Goal: Check status: Check status

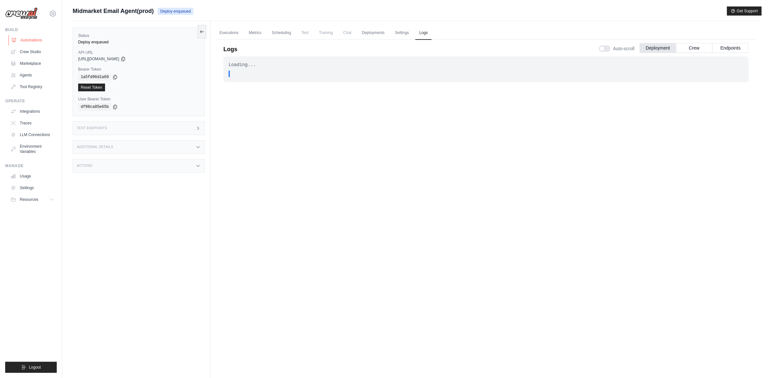
click at [40, 40] on link "Automations" at bounding box center [32, 40] width 49 height 10
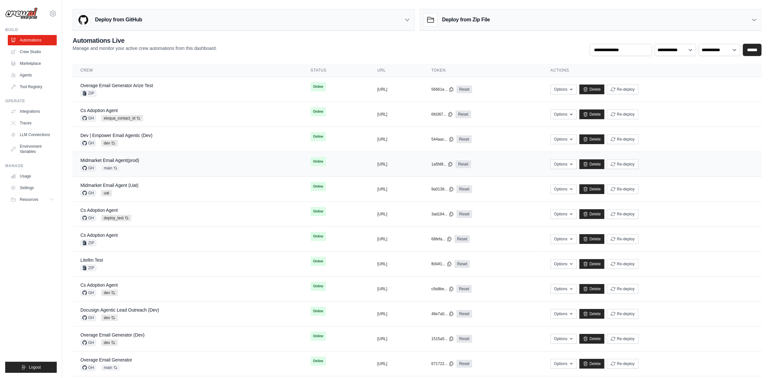
click at [108, 157] on td "Midmarket Email Agent(prod) GH main Auto-deploy enabled" at bounding box center [188, 164] width 230 height 25
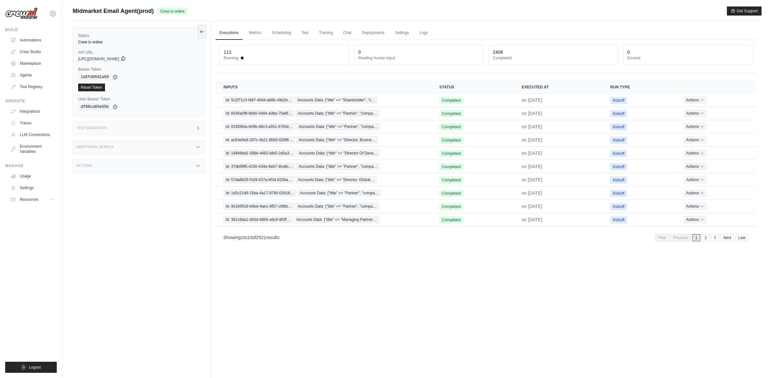
click at [126, 58] on icon at bounding box center [123, 58] width 5 height 5
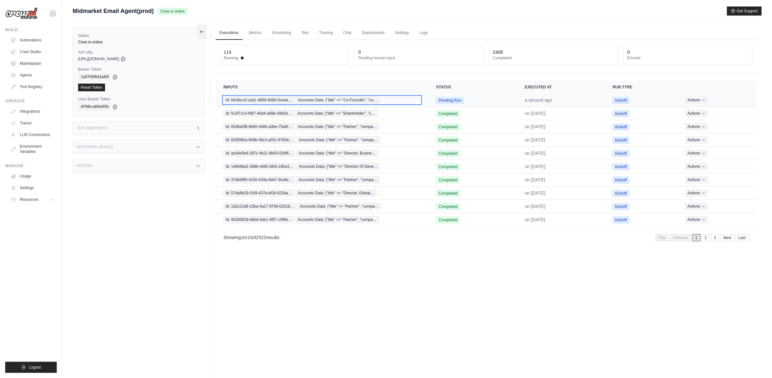
click at [271, 98] on span "Id: f4c0bcc5-cad1-4699-908d-5ce4a…" at bounding box center [258, 100] width 71 height 7
click at [315, 104] on td "Id: f4c0bcc5-cad1-4699-908d-5ce4a… Accounts Data: {"title" => "Co-Founder", "co…" at bounding box center [322, 100] width 213 height 13
click at [315, 102] on span "Accounts Data: {"title" => "Co-Founder", "co…" at bounding box center [338, 100] width 84 height 7
click at [263, 94] on td "Id: f4c0bcc5-cad1-4699-908d-5ce4a… Accounts Data: {"title" => "Co-Founder", "co…" at bounding box center [322, 100] width 213 height 13
click at [263, 97] on span "Id: f4c0bcc5-cad1-4699-908d-5ce4a…" at bounding box center [258, 100] width 71 height 7
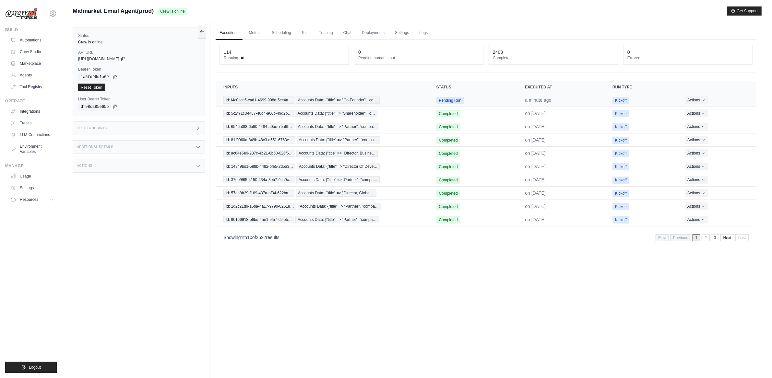
click at [259, 104] on td "Id: f4c0bcc5-cad1-4699-908d-5ce4a… Accounts Data: {"title" => "Co-Founder", "co…" at bounding box center [322, 100] width 213 height 13
click at [258, 99] on span "Id: f4c0bcc5-cad1-4699-908d-5ce4a…" at bounding box center [258, 100] width 71 height 7
click at [265, 97] on span "Id: f4c0bcc5-cad1-4699-908d-5ce4a…" at bounding box center [258, 100] width 71 height 7
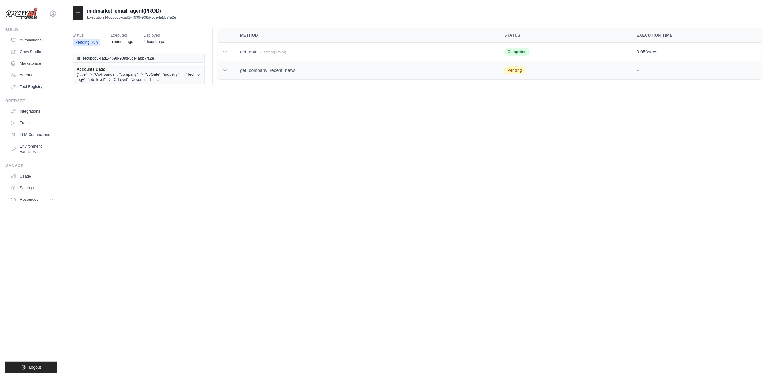
click at [230, 74] on td at bounding box center [225, 70] width 14 height 18
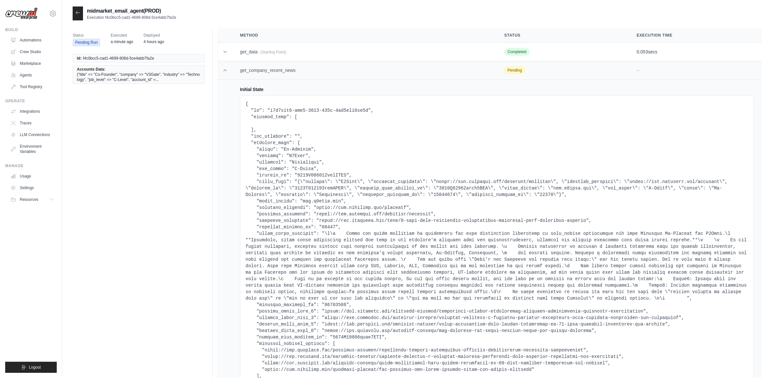
click at [229, 74] on td at bounding box center [225, 70] width 14 height 18
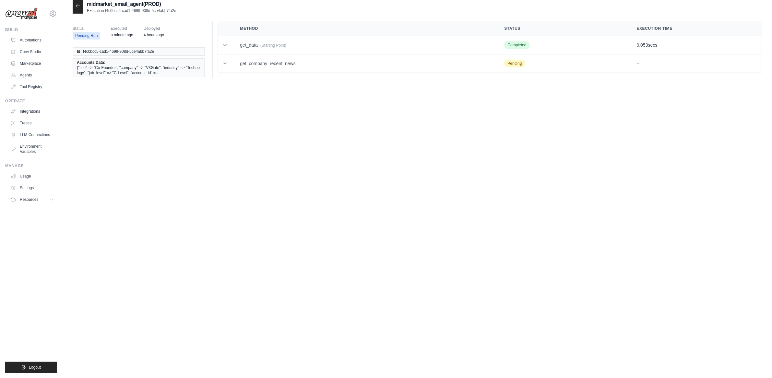
scroll to position [13, 0]
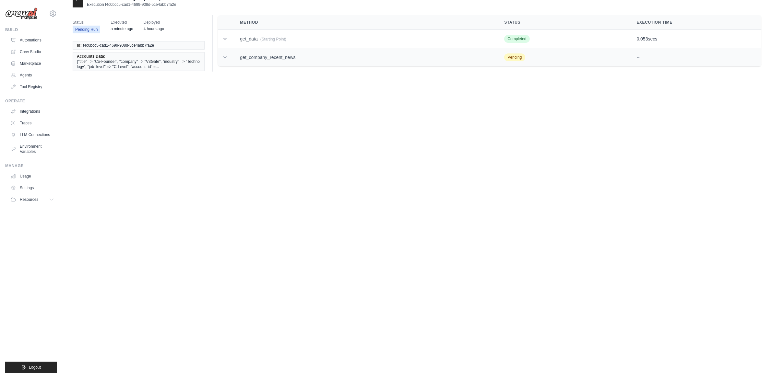
click at [295, 58] on td "get_company_recent_news" at bounding box center [364, 57] width 264 height 18
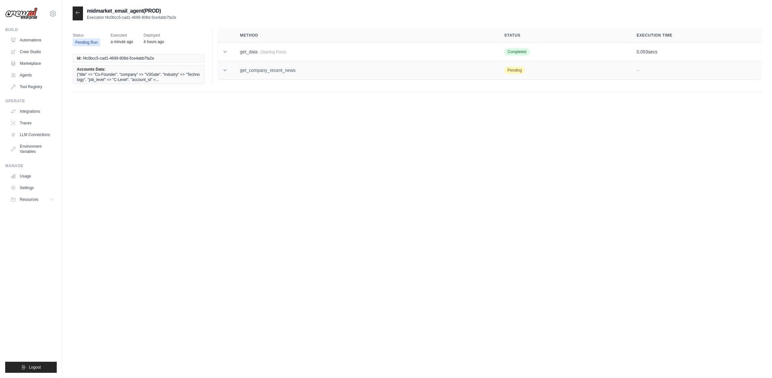
click at [282, 76] on td "get_company_recent_news" at bounding box center [364, 70] width 264 height 18
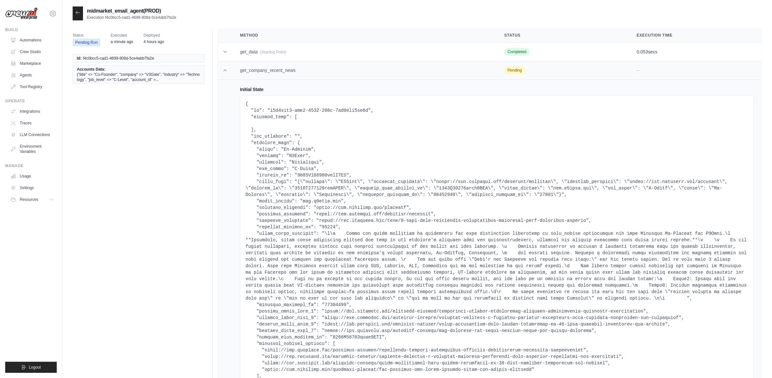
click at [282, 76] on td "get_company_recent_news" at bounding box center [364, 70] width 264 height 18
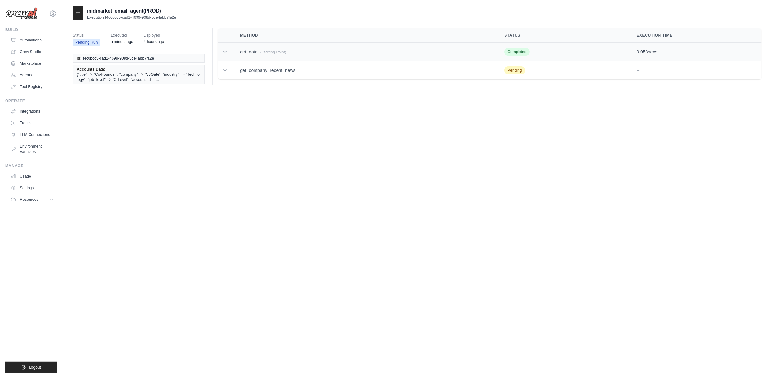
click at [258, 53] on td "get_data (Starting Point)" at bounding box center [364, 52] width 264 height 18
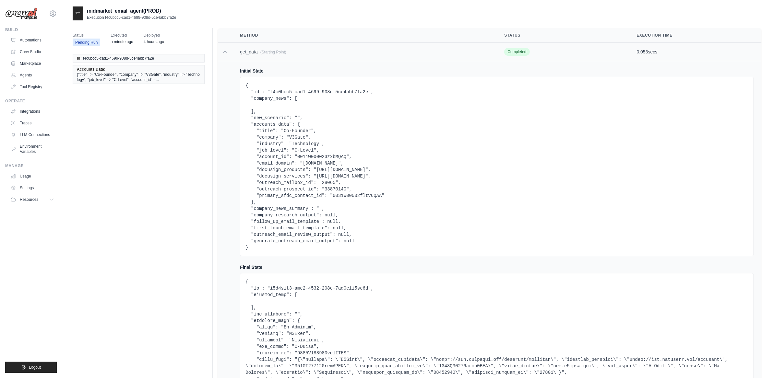
click at [260, 55] on td "get_data (Starting Point)" at bounding box center [364, 52] width 264 height 18
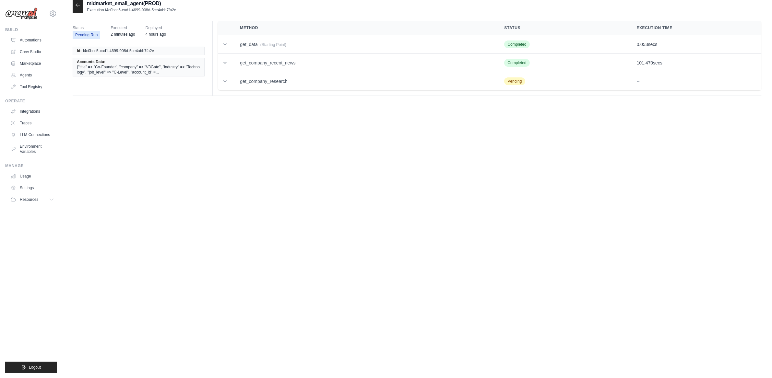
scroll to position [13, 0]
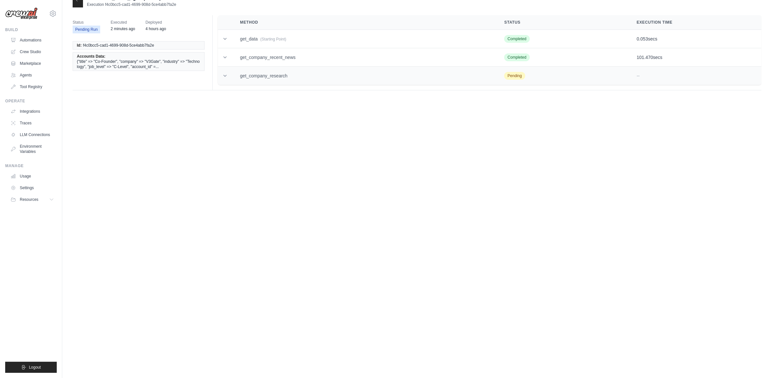
click at [275, 76] on td "get_company_research" at bounding box center [364, 76] width 264 height 18
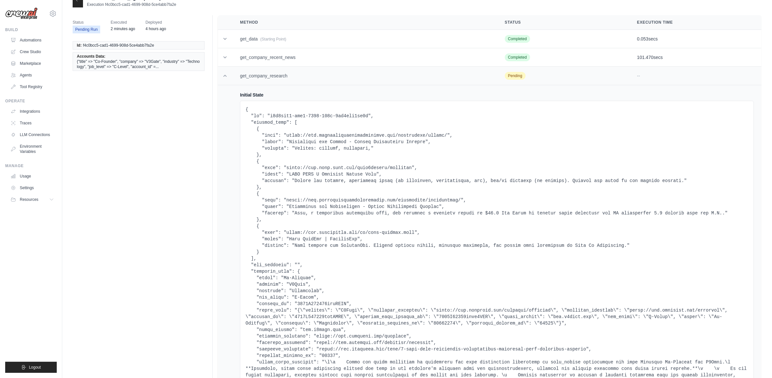
click at [275, 78] on td "get_company_research" at bounding box center [364, 76] width 265 height 18
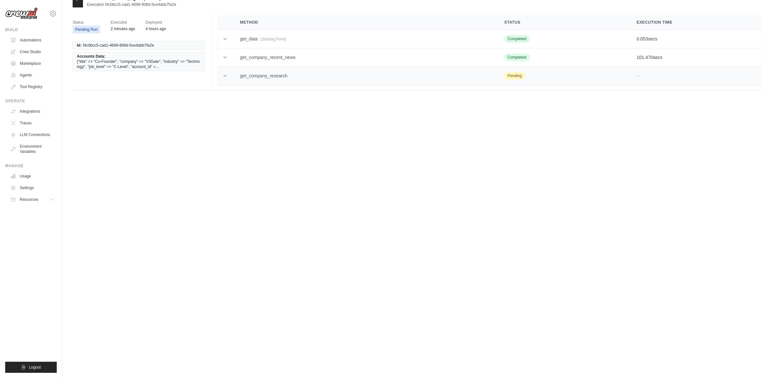
click at [625, 78] on td "Pending" at bounding box center [563, 76] width 132 height 18
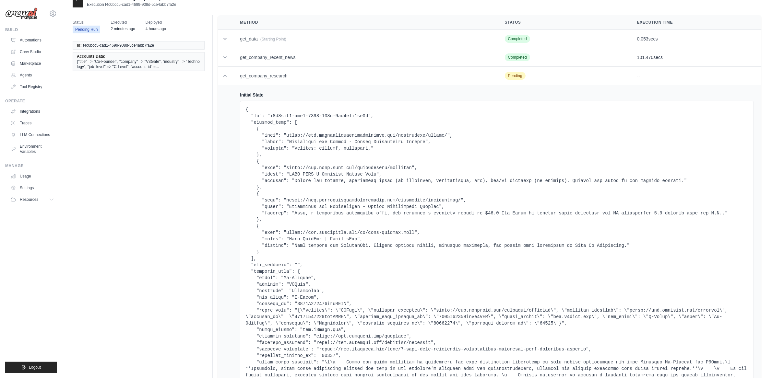
click at [269, 91] on td "Initial State Final State No final state Output No output" at bounding box center [497, 376] width 530 height 582
click at [235, 69] on td "get_company_research" at bounding box center [364, 76] width 265 height 18
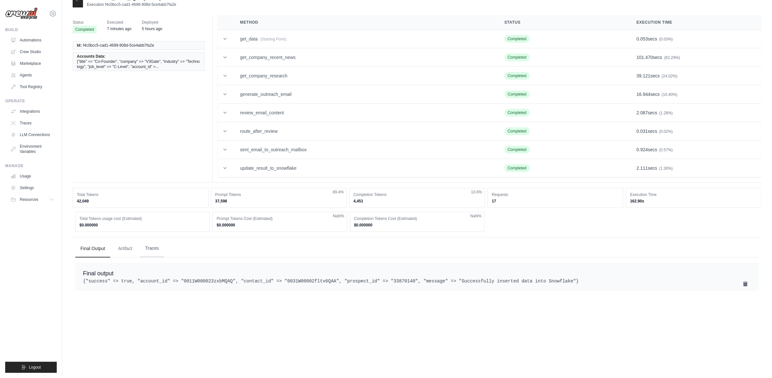
click at [146, 248] on button "Traces" at bounding box center [152, 249] width 24 height 18
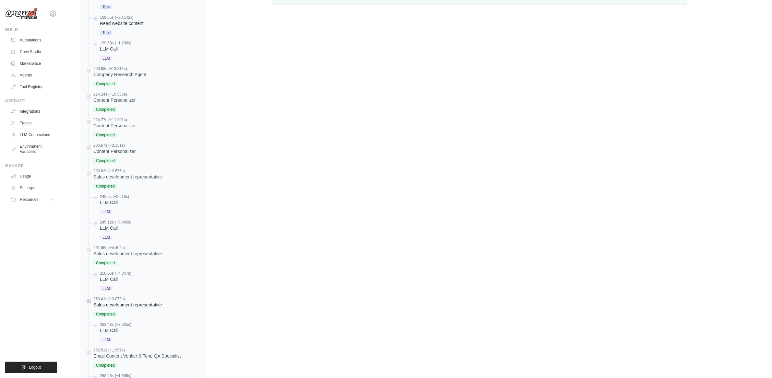
scroll to position [629, 0]
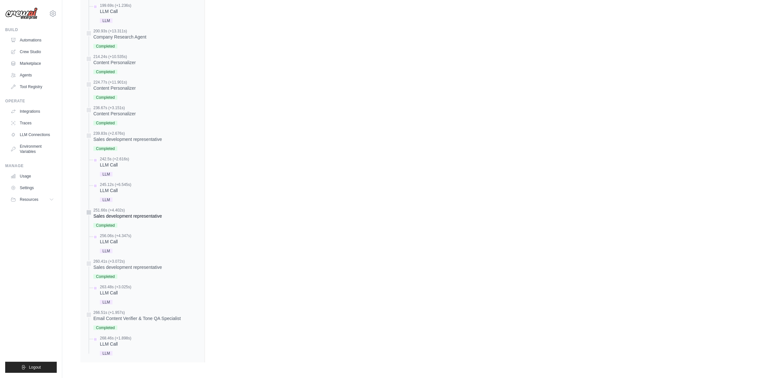
click at [119, 214] on div "Sales development representative" at bounding box center [127, 216] width 69 height 6
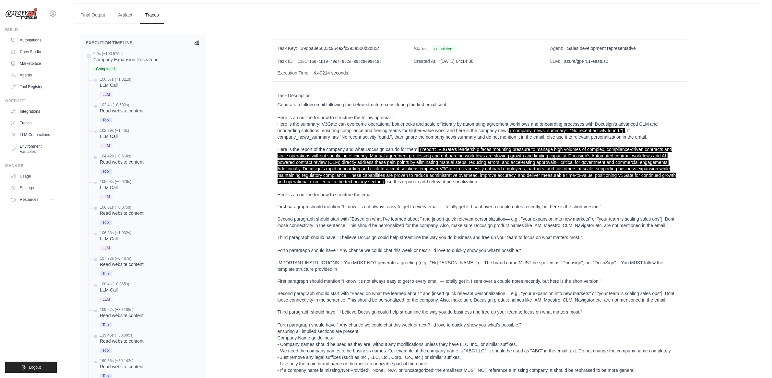
scroll to position [286, 0]
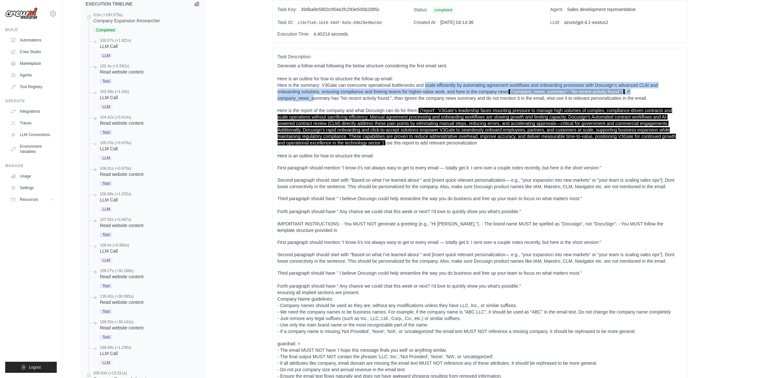
drag, startPoint x: 313, startPoint y: 96, endPoint x: 421, endPoint y: 88, distance: 108.3
click at [421, 88] on p "Generate a follow email following the below structure considering the first ema…" at bounding box center [480, 82] width 404 height 39
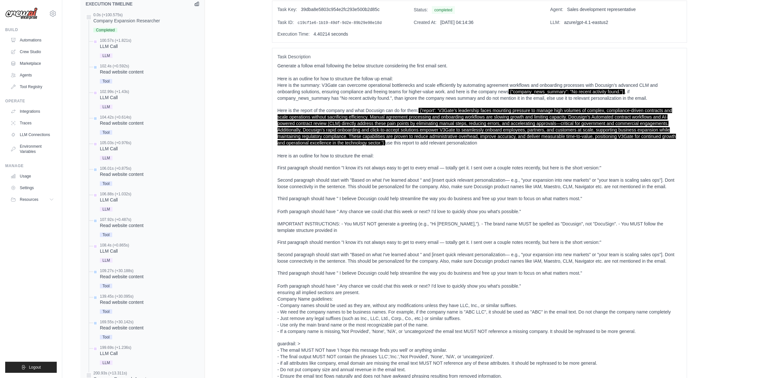
click at [438, 97] on p "Generate a follow email following the below structure considering the first ema…" at bounding box center [480, 82] width 404 height 39
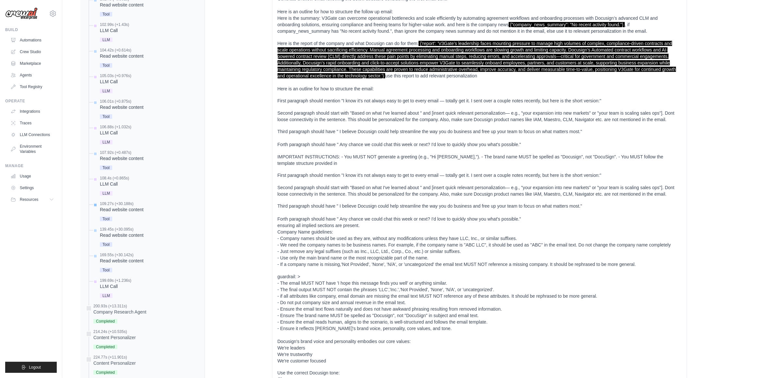
scroll to position [513, 0]
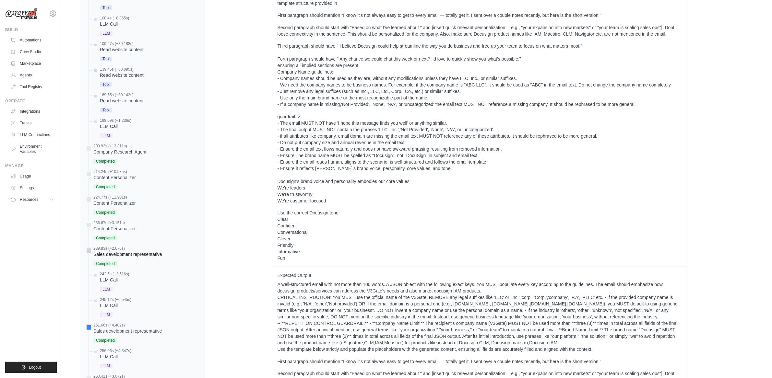
click at [104, 252] on div "Sales development representative" at bounding box center [127, 254] width 69 height 6
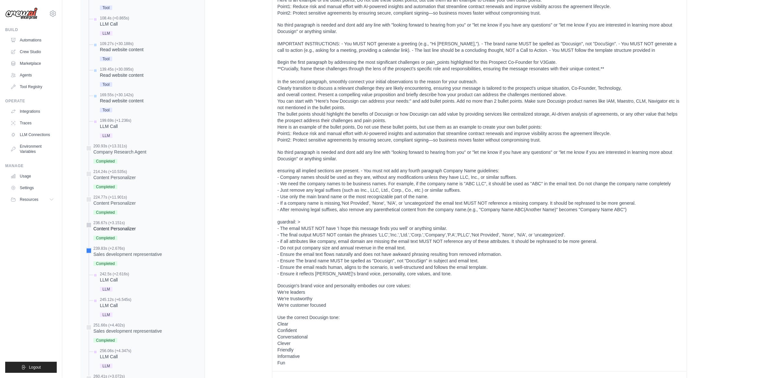
click at [99, 225] on div "236.67s (+3.151s)" at bounding box center [114, 223] width 42 height 5
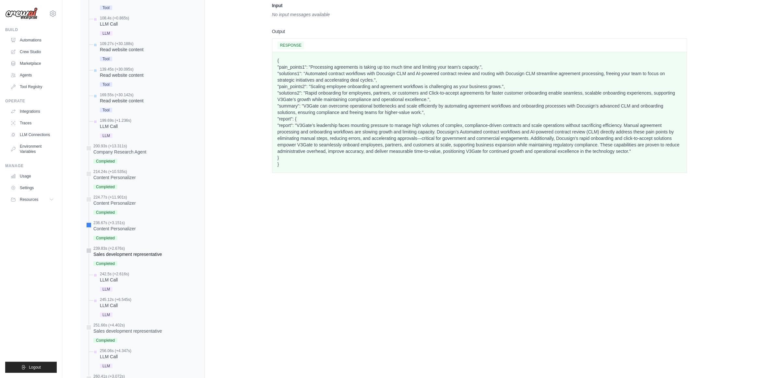
click at [123, 250] on div "239.83s (+2.676s)" at bounding box center [127, 248] width 69 height 5
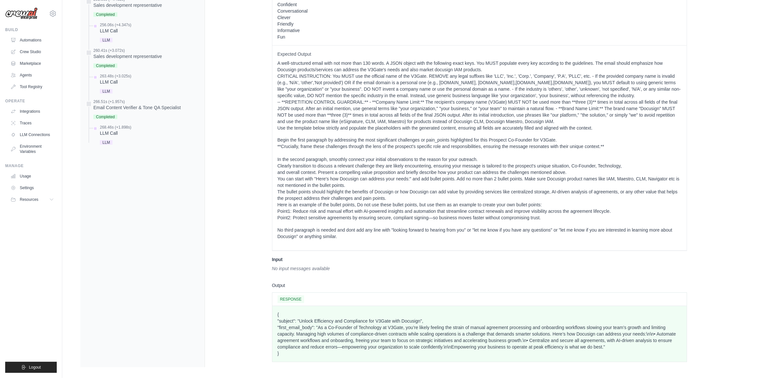
scroll to position [846, 0]
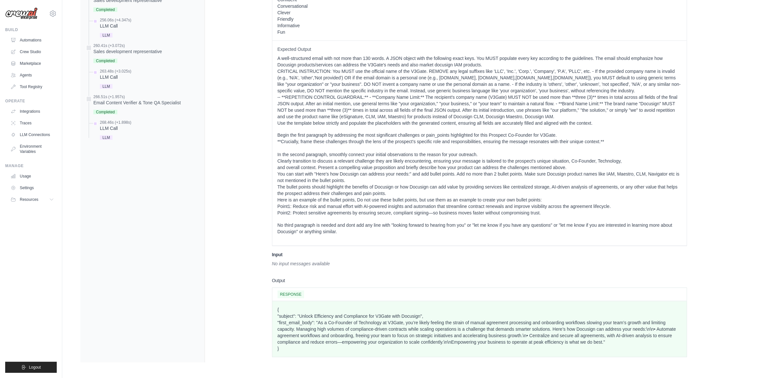
click at [366, 326] on p "{ "subject": "Unlock Efficiency and Compliance for V3Gate with Docusign", "firs…" at bounding box center [480, 329] width 404 height 45
click at [366, 323] on p "{ "subject": "Unlock Efficiency and Compliance for V3Gate with Docusign", "firs…" at bounding box center [480, 329] width 404 height 45
click at [379, 327] on p "{ "subject": "Unlock Efficiency and Compliance for V3Gate with Docusign", "firs…" at bounding box center [480, 329] width 404 height 45
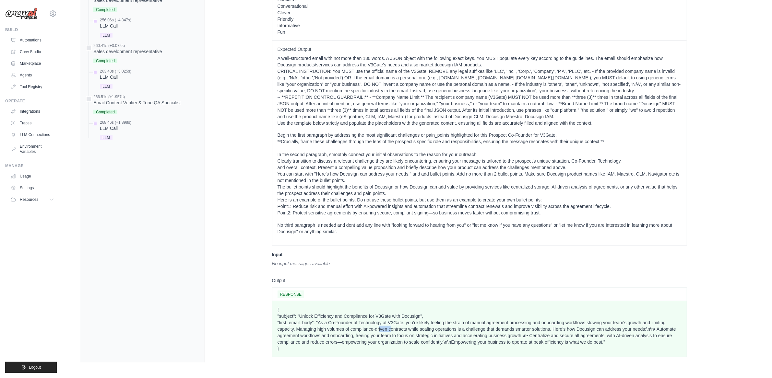
click at [379, 327] on p "{ "subject": "Unlock Efficiency and Compliance for V3Gate with Docusign", "firs…" at bounding box center [480, 329] width 404 height 45
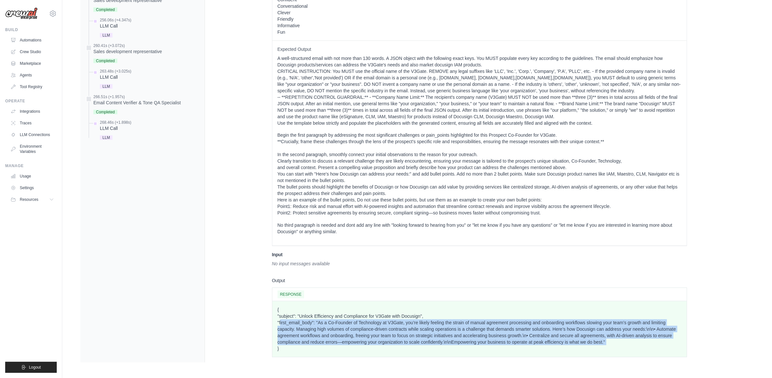
click at [379, 327] on p "{ "subject": "Unlock Efficiency and Compliance for V3Gate with Docusign", "firs…" at bounding box center [480, 329] width 404 height 45
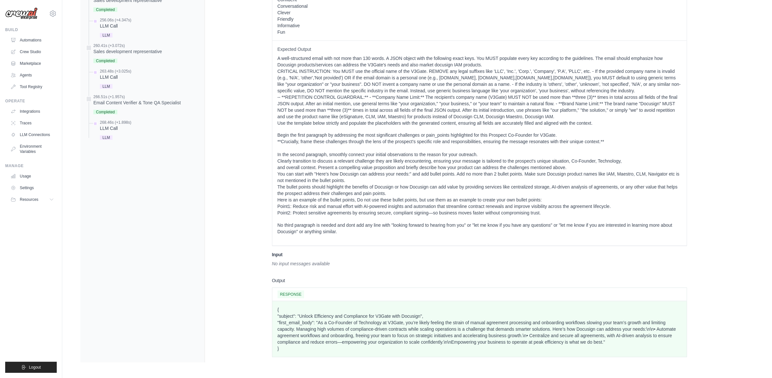
click at [380, 347] on p "{ "subject": "Unlock Efficiency and Compliance for V3Gate with Docusign", "firs…" at bounding box center [480, 329] width 404 height 45
drag, startPoint x: 371, startPoint y: 333, endPoint x: 365, endPoint y: 334, distance: 6.2
click at [371, 333] on p "{ "subject": "Unlock Efficiency and Compliance for V3Gate with Docusign", "firs…" at bounding box center [480, 329] width 404 height 45
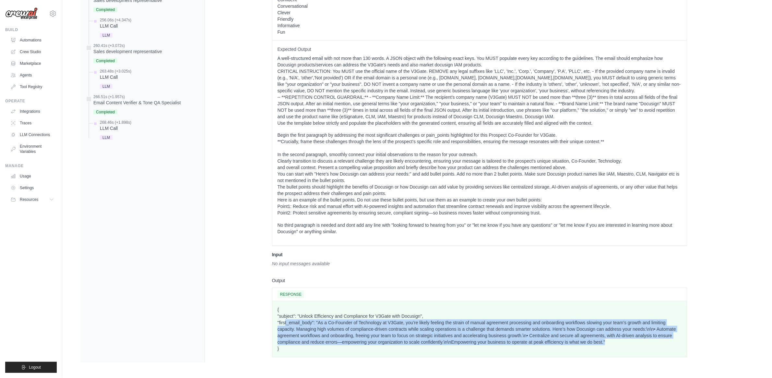
drag, startPoint x: 282, startPoint y: 323, endPoint x: 594, endPoint y: 343, distance: 313.0
click at [600, 342] on p "{ "subject": "Unlock Efficiency and Compliance for V3Gate with Docusign", "firs…" at bounding box center [480, 329] width 404 height 45
drag, startPoint x: 592, startPoint y: 343, endPoint x: 576, endPoint y: 341, distance: 16.0
click at [591, 343] on p "{ "subject": "Unlock Efficiency and Compliance for V3Gate with Docusign", "firs…" at bounding box center [480, 329] width 404 height 45
